Goal: Task Accomplishment & Management: Manage account settings

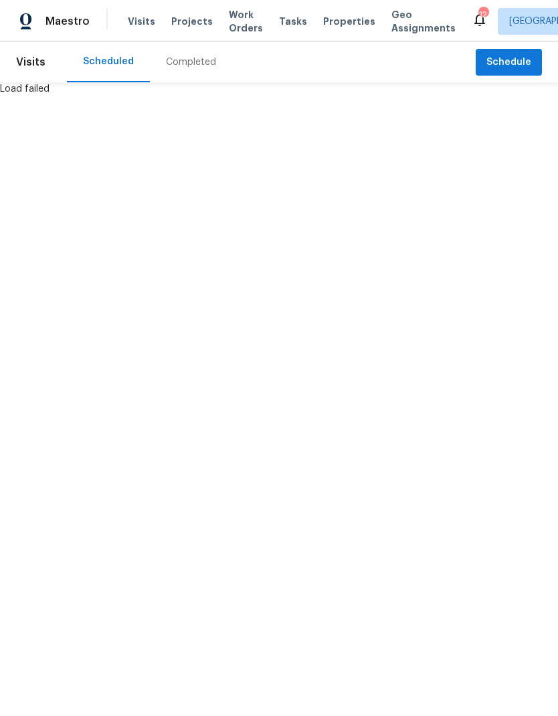
click at [86, 96] on html "Maestro Visits Projects Work Orders Tasks Properties Geo Assignments 12 [GEOGRA…" at bounding box center [279, 48] width 558 height 96
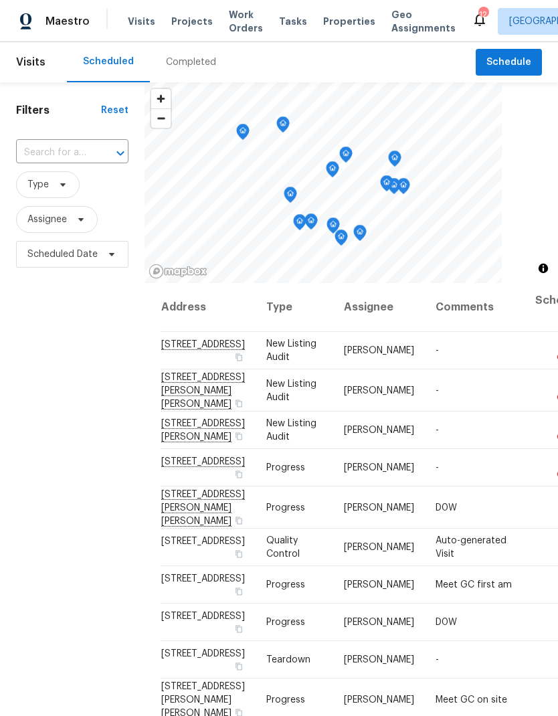
click at [66, 153] on input "text" at bounding box center [53, 153] width 75 height 21
type input "3802"
click at [80, 195] on li "3802 Togo Rd, Spring Park, MN 55384" at bounding box center [71, 184] width 112 height 23
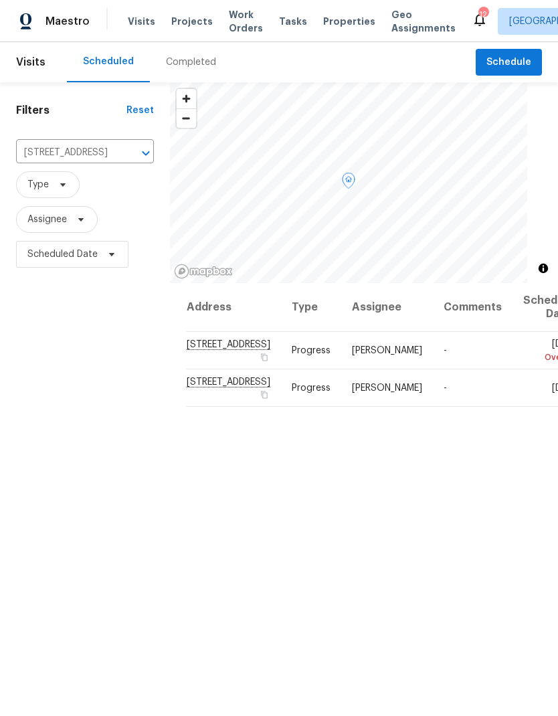
click at [0, 0] on icon at bounding box center [0, 0] width 0 height 0
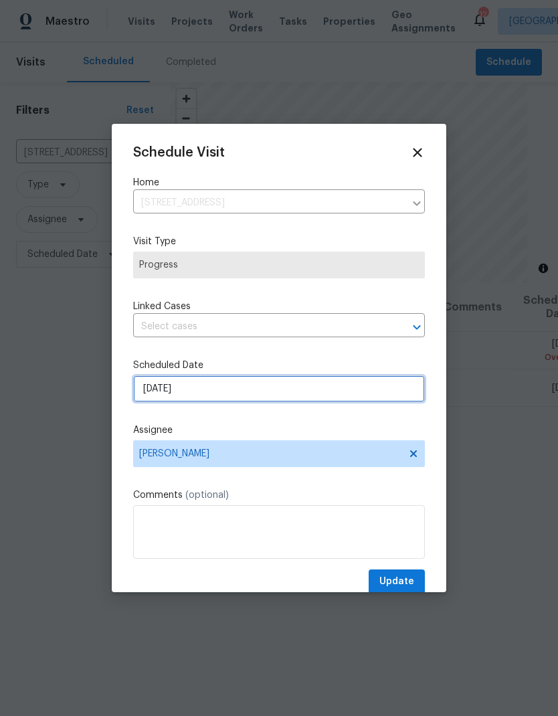
click at [219, 393] on input "8/14/2025" at bounding box center [279, 388] width 292 height 27
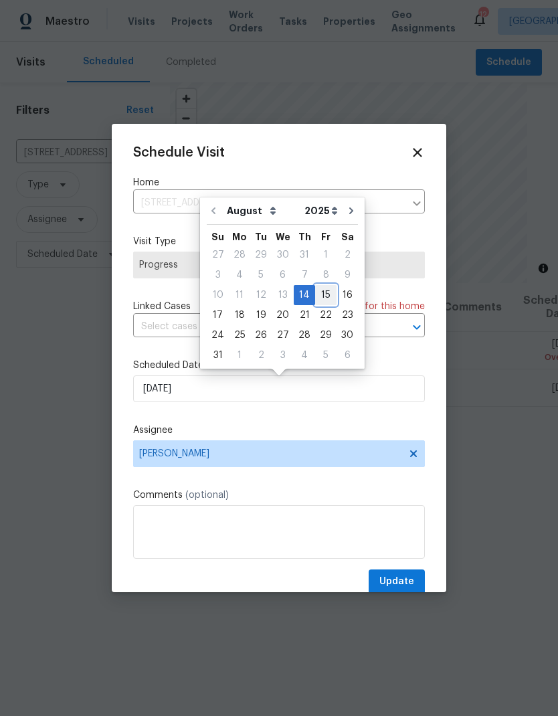
click at [316, 298] on div "15" at bounding box center [325, 295] width 21 height 19
type input "8/15/2025"
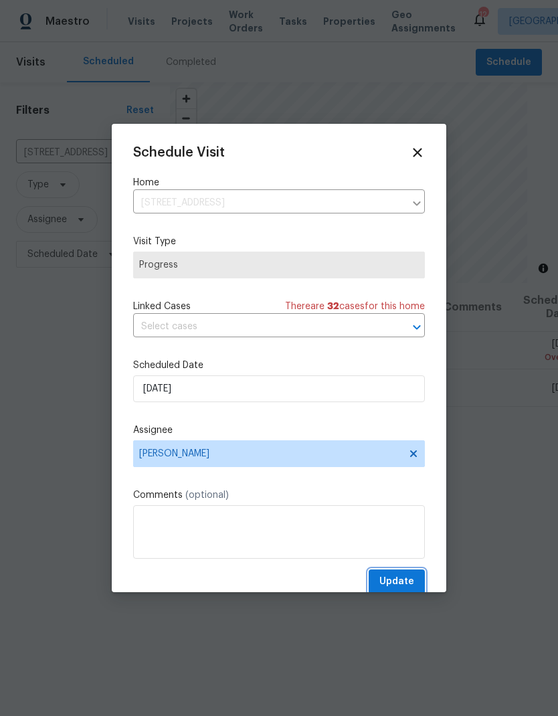
click at [406, 582] on span "Update" at bounding box center [396, 581] width 35 height 17
